Goal: Task Accomplishment & Management: Use online tool/utility

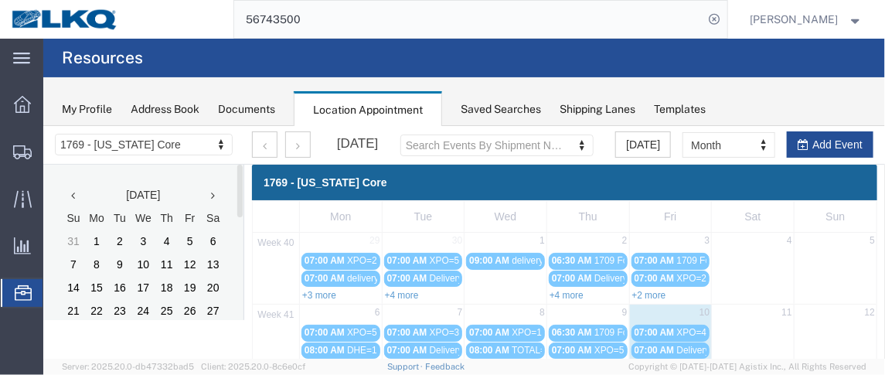
scroll to position [149, 0]
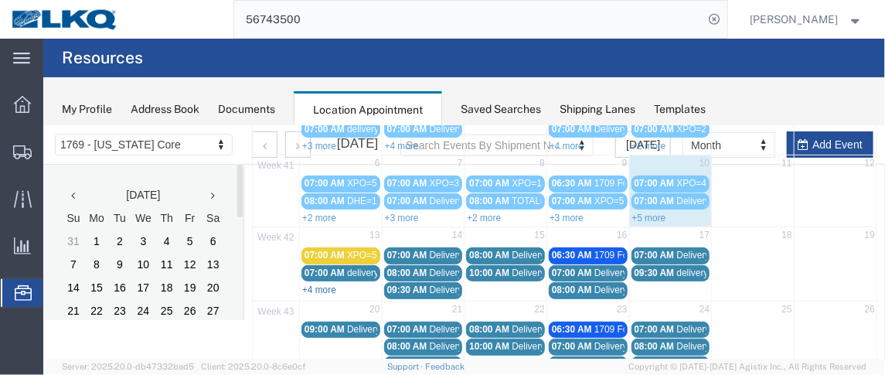
click at [326, 284] on link "+4 more" at bounding box center [319, 289] width 34 height 11
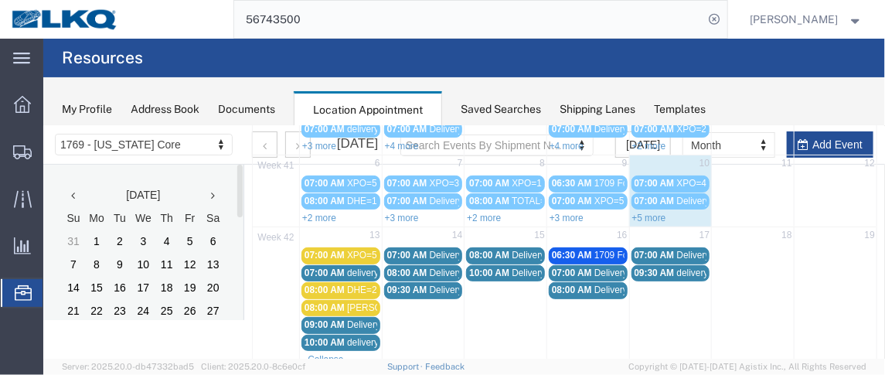
click at [357, 302] on span "[PERSON_NAME]=2" at bounding box center [389, 307] width 86 height 11
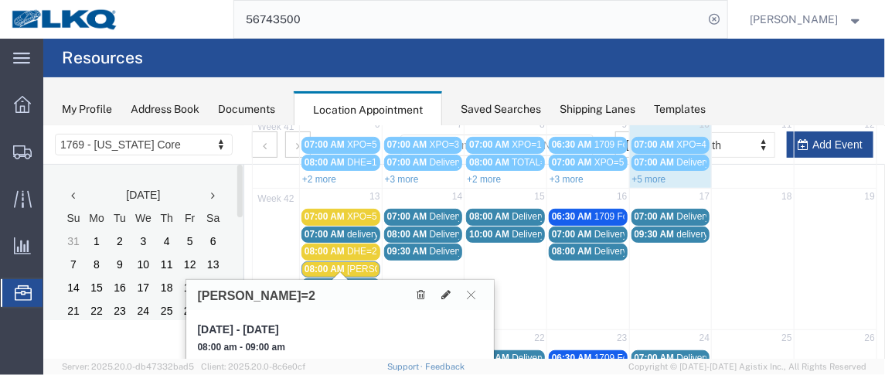
scroll to position [203, 0]
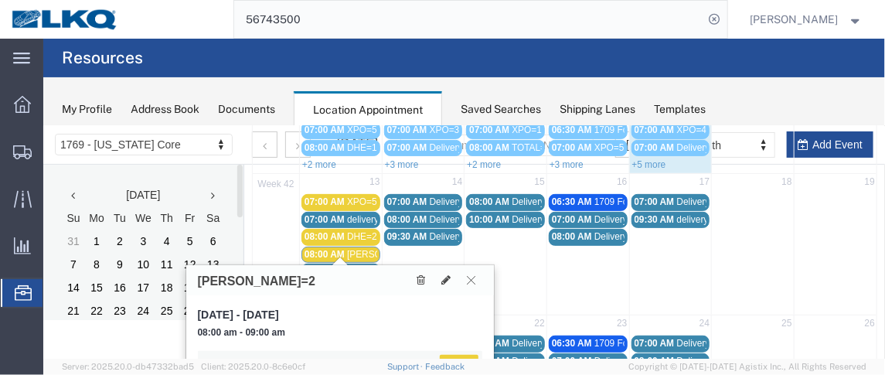
click at [476, 278] on button at bounding box center [471, 279] width 21 height 15
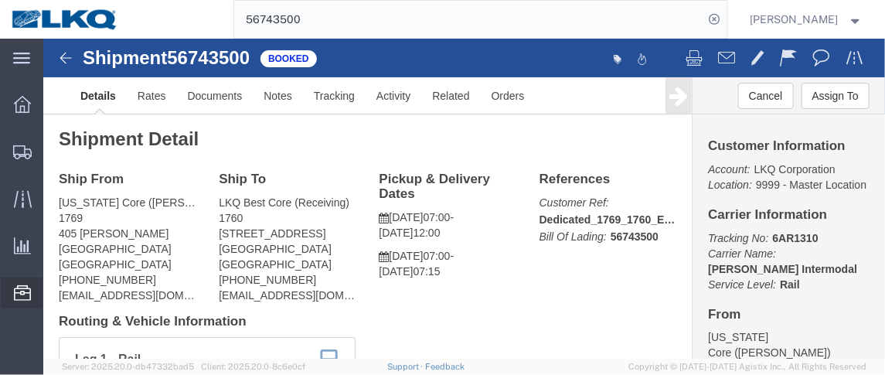
click at [0, 0] on span "Location Appointment" at bounding box center [0, 0] width 0 height 0
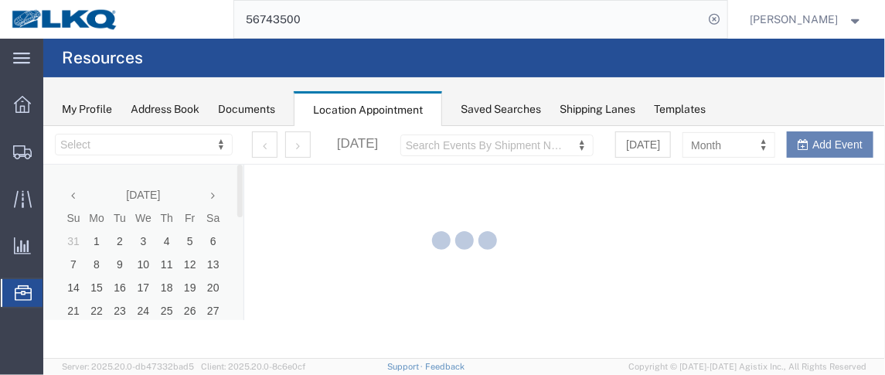
select select "28716"
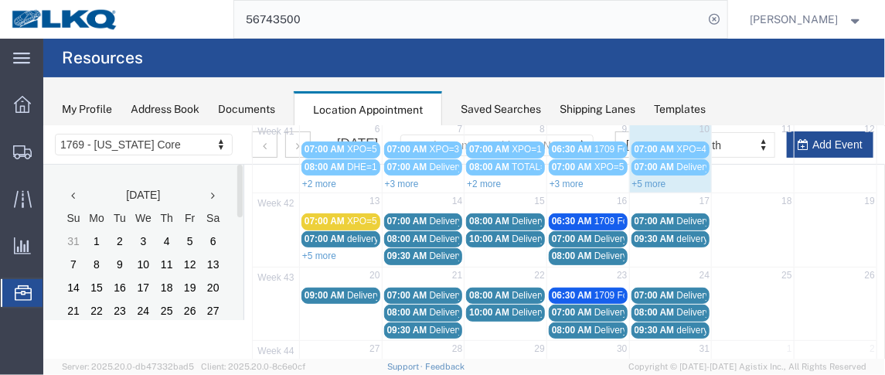
scroll to position [192, 0]
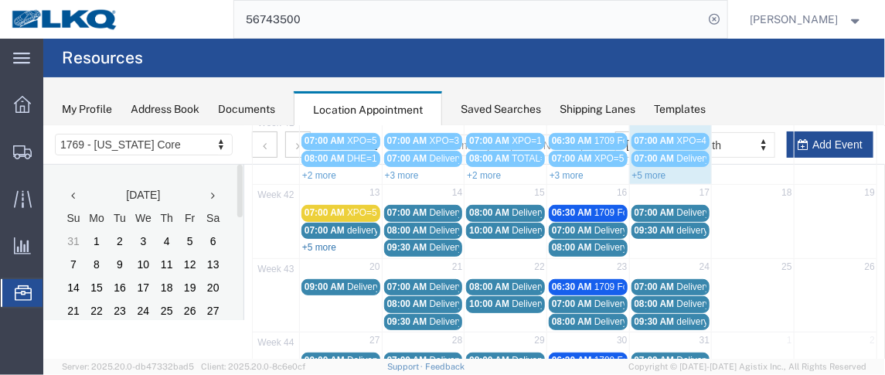
click at [326, 241] on link "+5 more" at bounding box center [319, 246] width 34 height 11
